Goal: Transaction & Acquisition: Purchase product/service

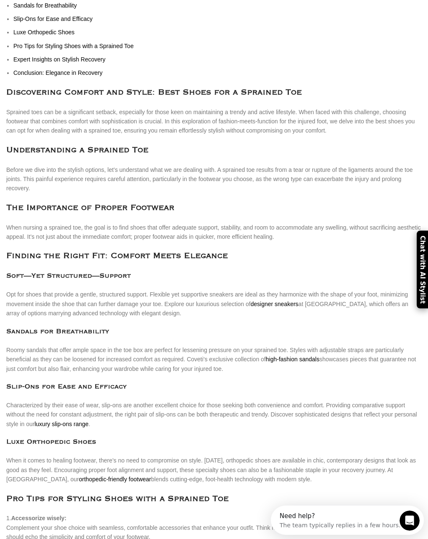
scroll to position [181, 0]
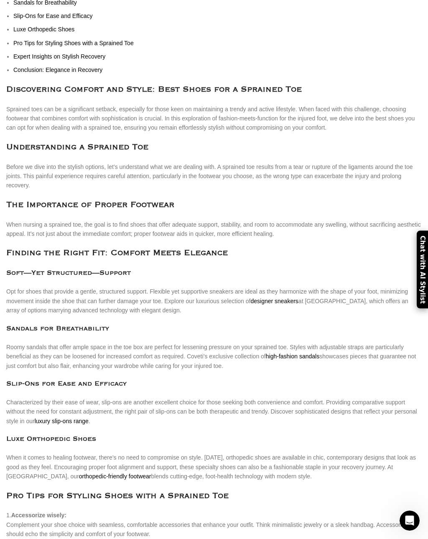
click at [49, 418] on link "luxury slip-ons range" at bounding box center [62, 421] width 54 height 7
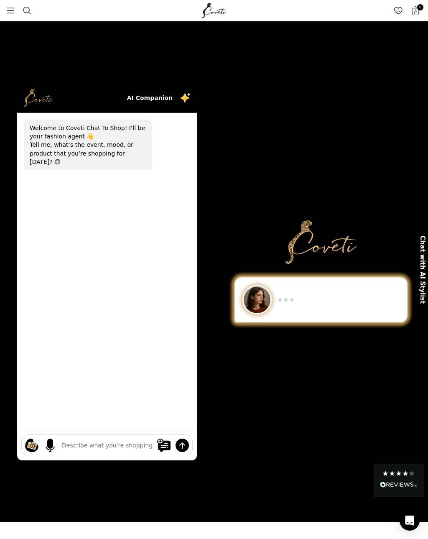
click at [13, 17] on link "Menu" at bounding box center [10, 10] width 17 height 17
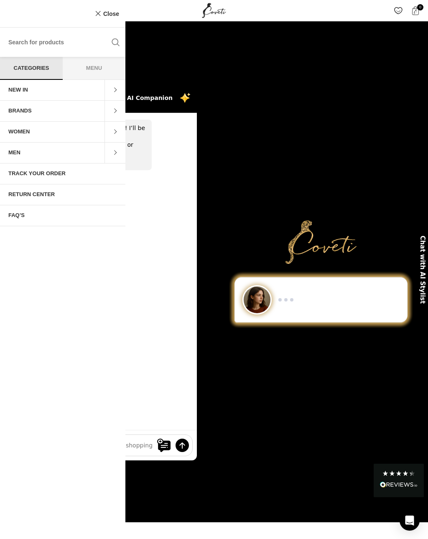
click at [115, 132] on span at bounding box center [115, 132] width 21 height 21
click at [119, 176] on span at bounding box center [115, 174] width 21 height 21
click at [31, 239] on link "SNEAKERS" at bounding box center [63, 236] width 126 height 21
